Goal: Task Accomplishment & Management: Complete application form

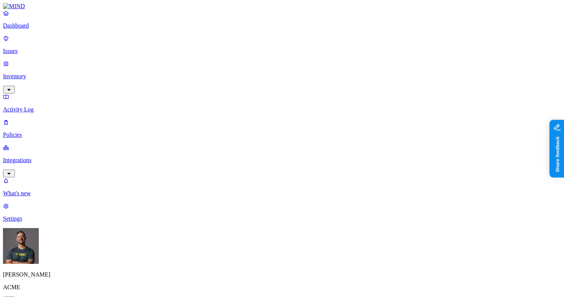
click at [32, 73] on p "Inventory" at bounding box center [282, 76] width 558 height 7
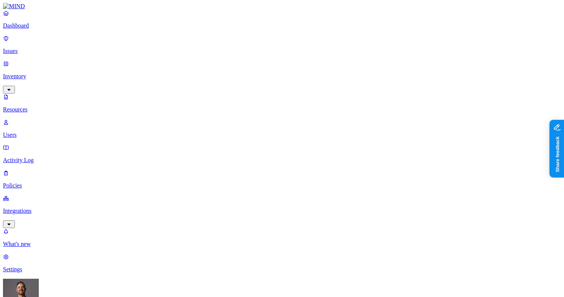
click at [35, 132] on p "Users" at bounding box center [282, 135] width 558 height 7
click at [40, 208] on p "Integrations" at bounding box center [282, 211] width 558 height 7
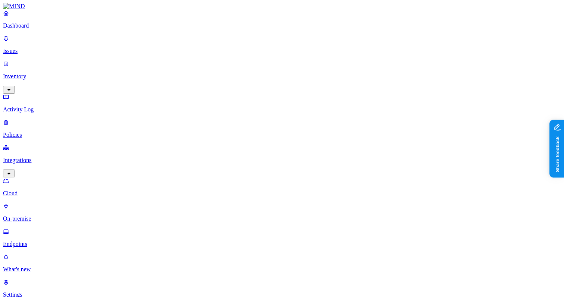
click at [37, 241] on p "Endpoints" at bounding box center [282, 244] width 558 height 7
click at [35, 266] on p "What's new" at bounding box center [282, 269] width 558 height 7
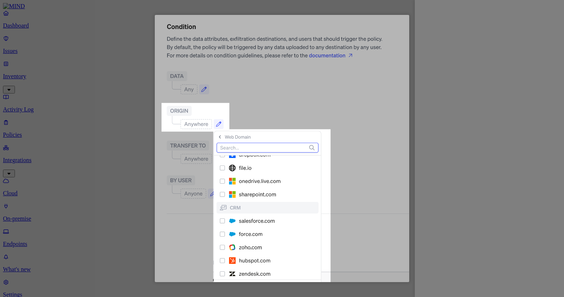
click at [357, 80] on img at bounding box center [282, 149] width 255 height 268
click at [450, 76] on div at bounding box center [282, 148] width 564 height 297
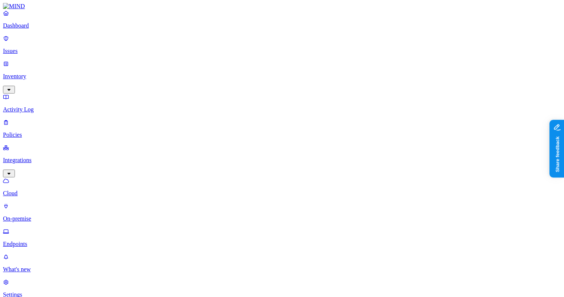
click at [25, 29] on p "Dashboard" at bounding box center [282, 25] width 558 height 7
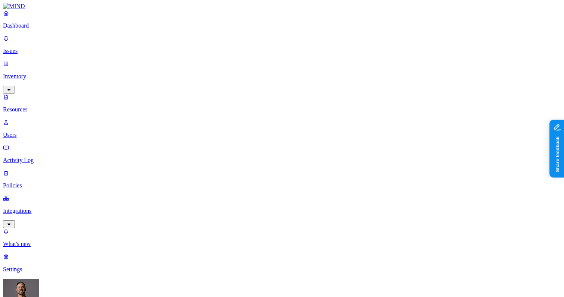
click at [26, 182] on p "Policies" at bounding box center [282, 185] width 558 height 7
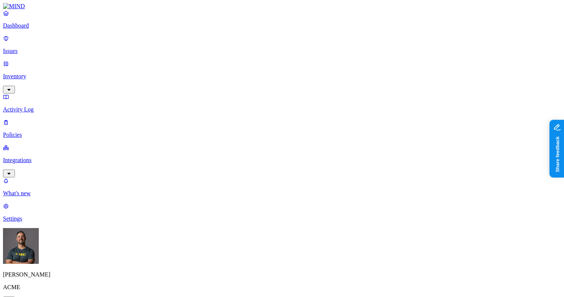
click at [256, 150] on label "Classification" at bounding box center [245, 146] width 33 height 6
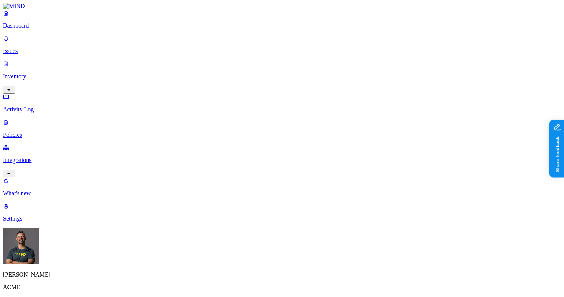
click at [240, 166] on label "Data type" at bounding box center [234, 161] width 11 height 13
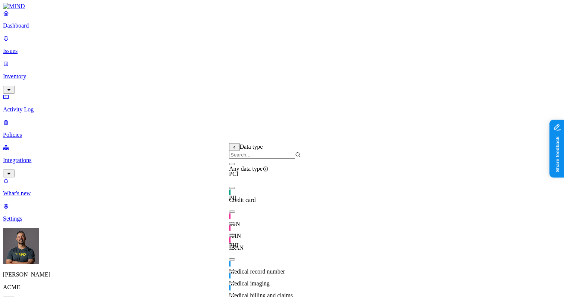
scroll to position [0, 0]
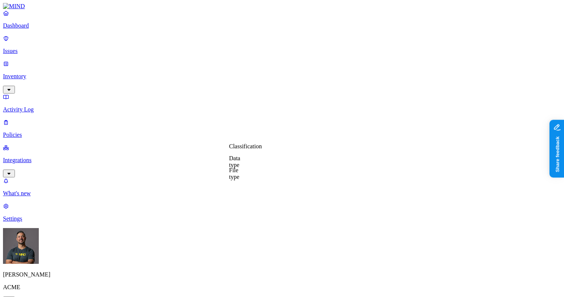
drag, startPoint x: 244, startPoint y: 131, endPoint x: 240, endPoint y: 132, distance: 4.4
click at [240, 178] on label "File type" at bounding box center [234, 173] width 10 height 13
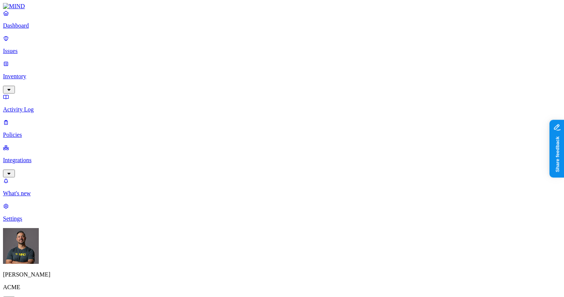
click at [253, 150] on label "Classification" at bounding box center [245, 146] width 33 height 6
click at [240, 165] on label "Data type" at bounding box center [234, 161] width 11 height 13
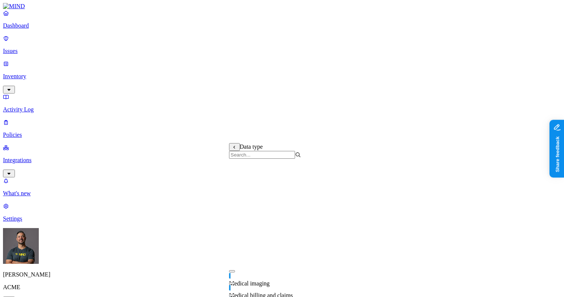
scroll to position [179, 0]
